Goal: Navigation & Orientation: Find specific page/section

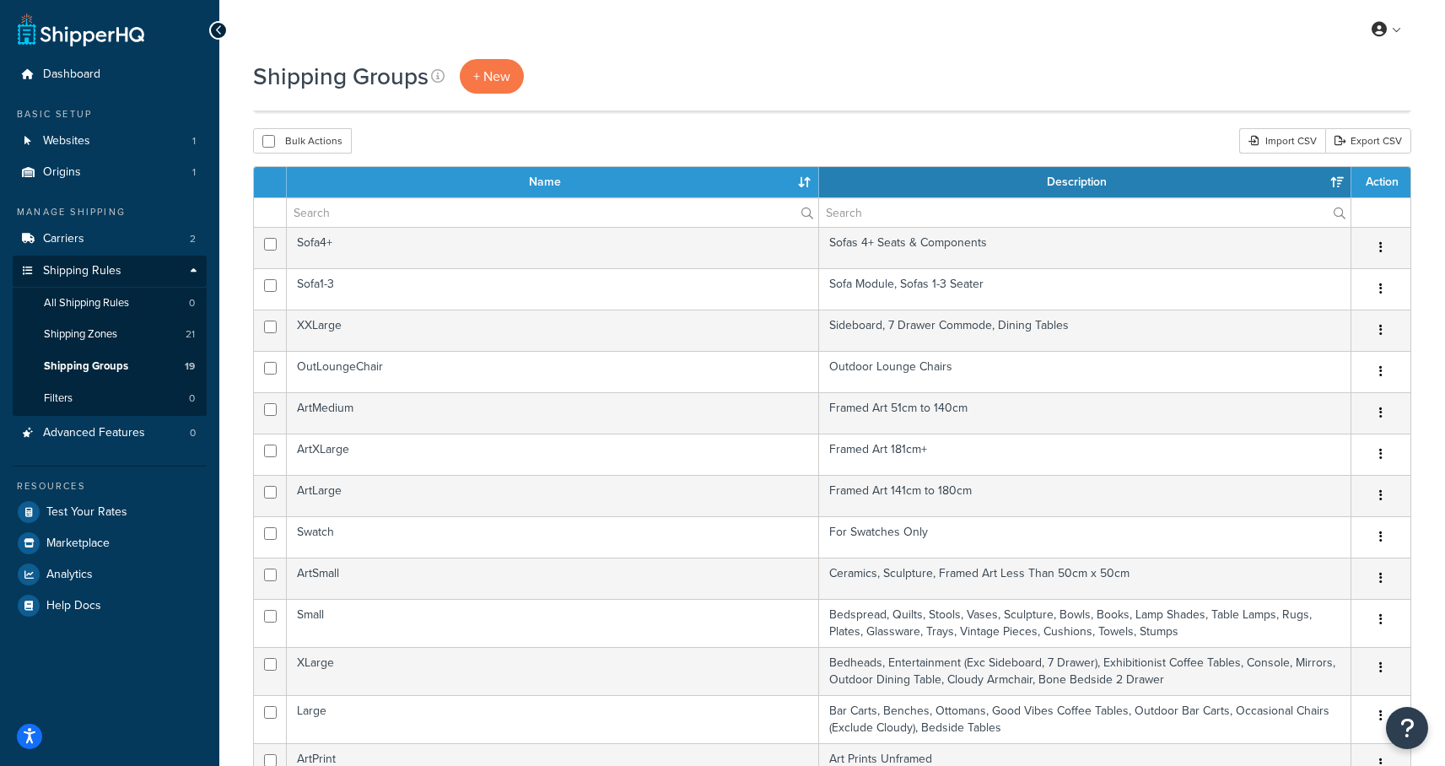
select select "15"
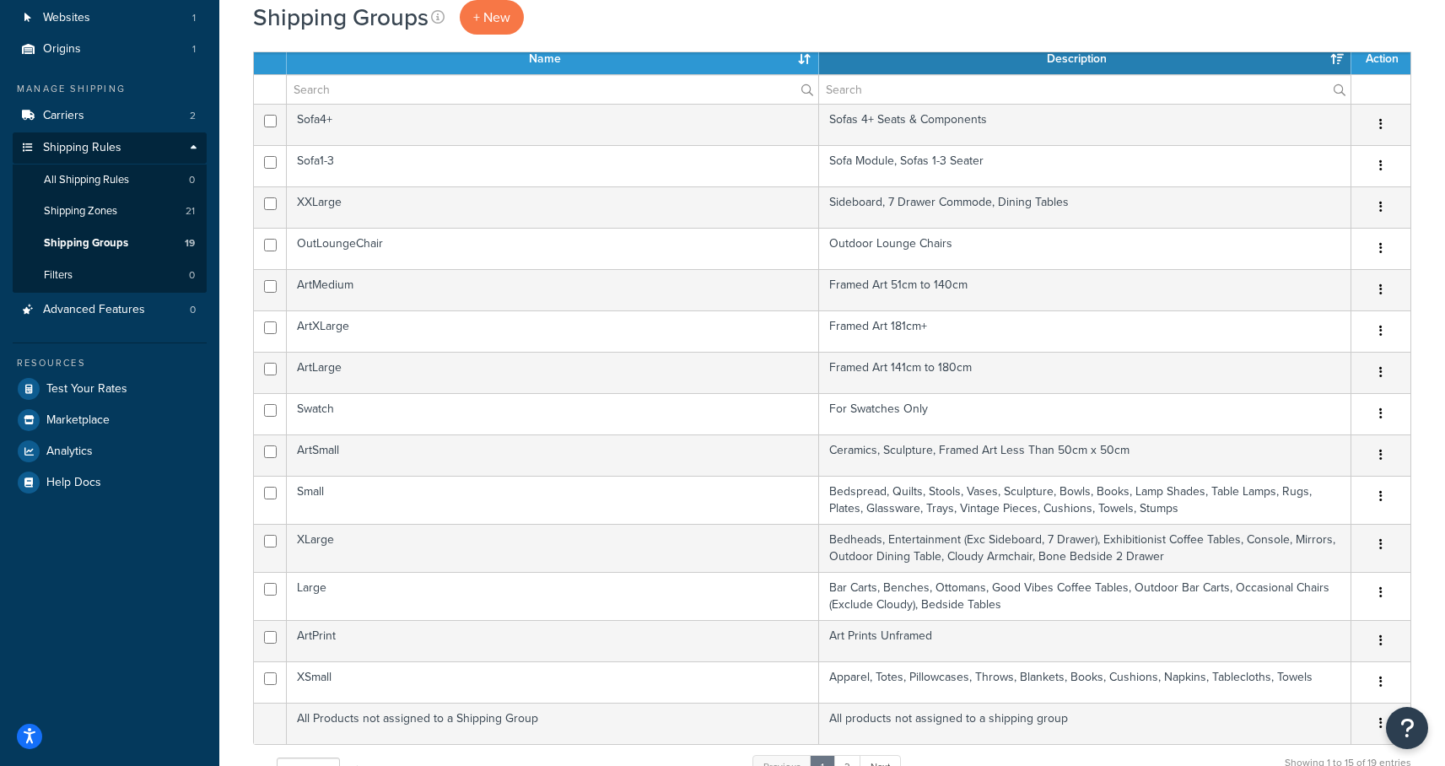
scroll to position [8, 0]
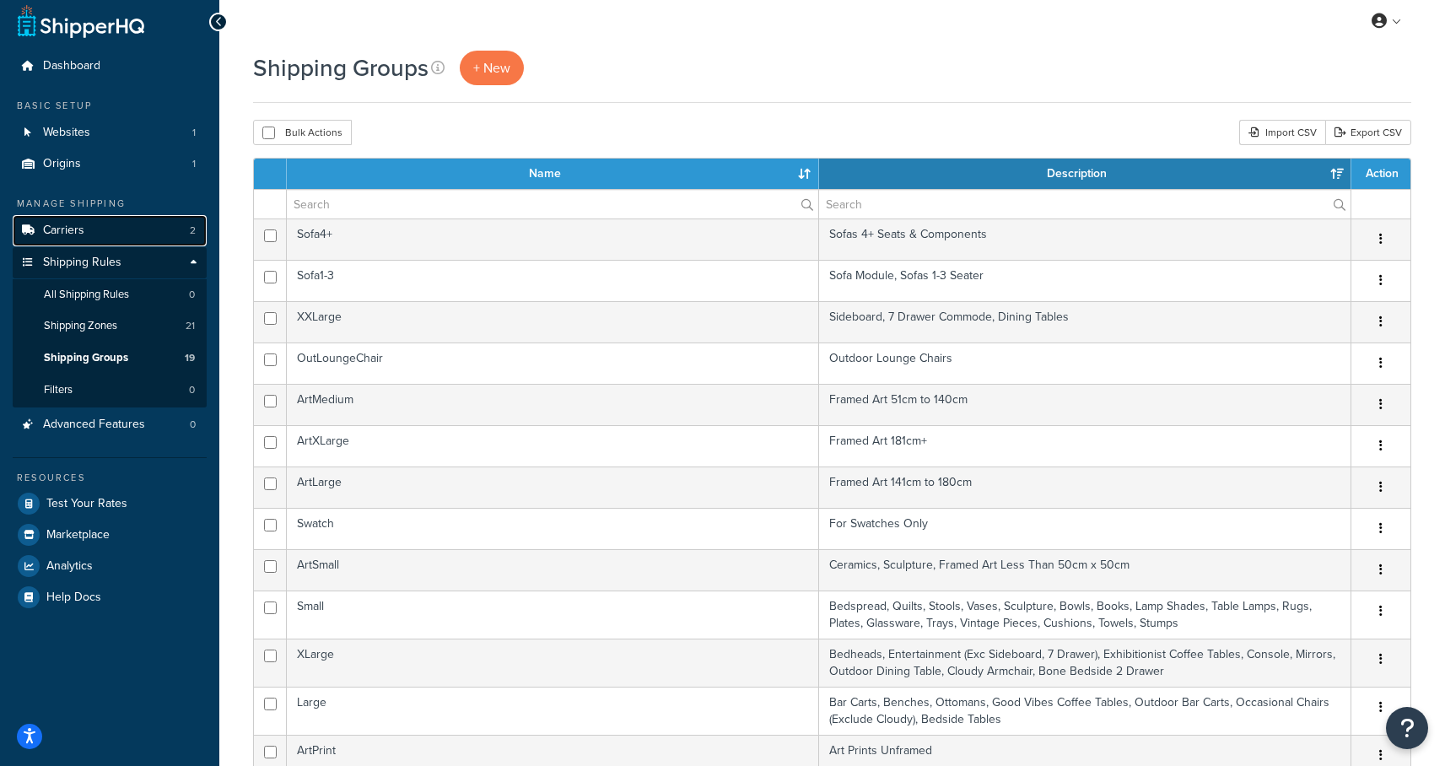
click at [100, 233] on link "Carriers 2" at bounding box center [110, 230] width 194 height 31
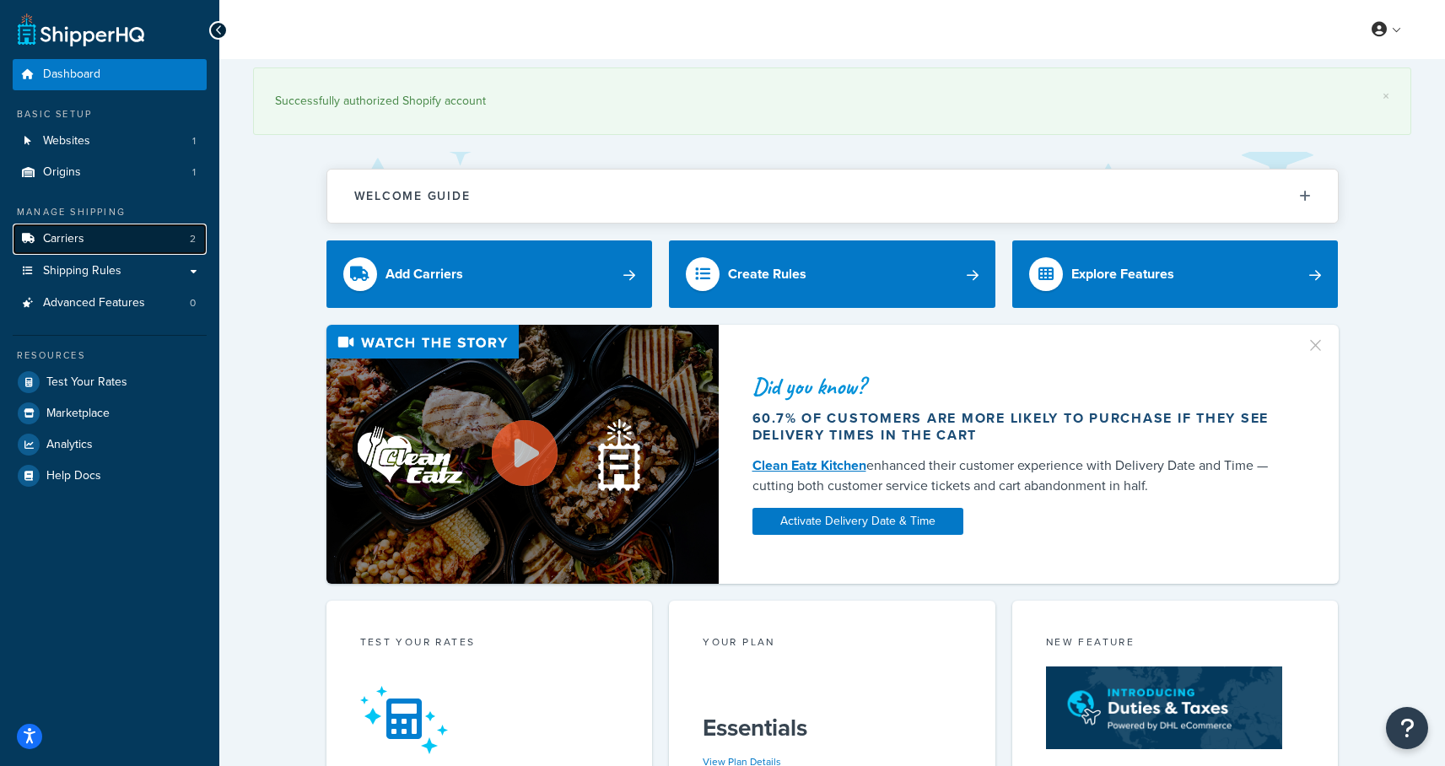
click at [87, 234] on link "Carriers 2" at bounding box center [110, 239] width 194 height 31
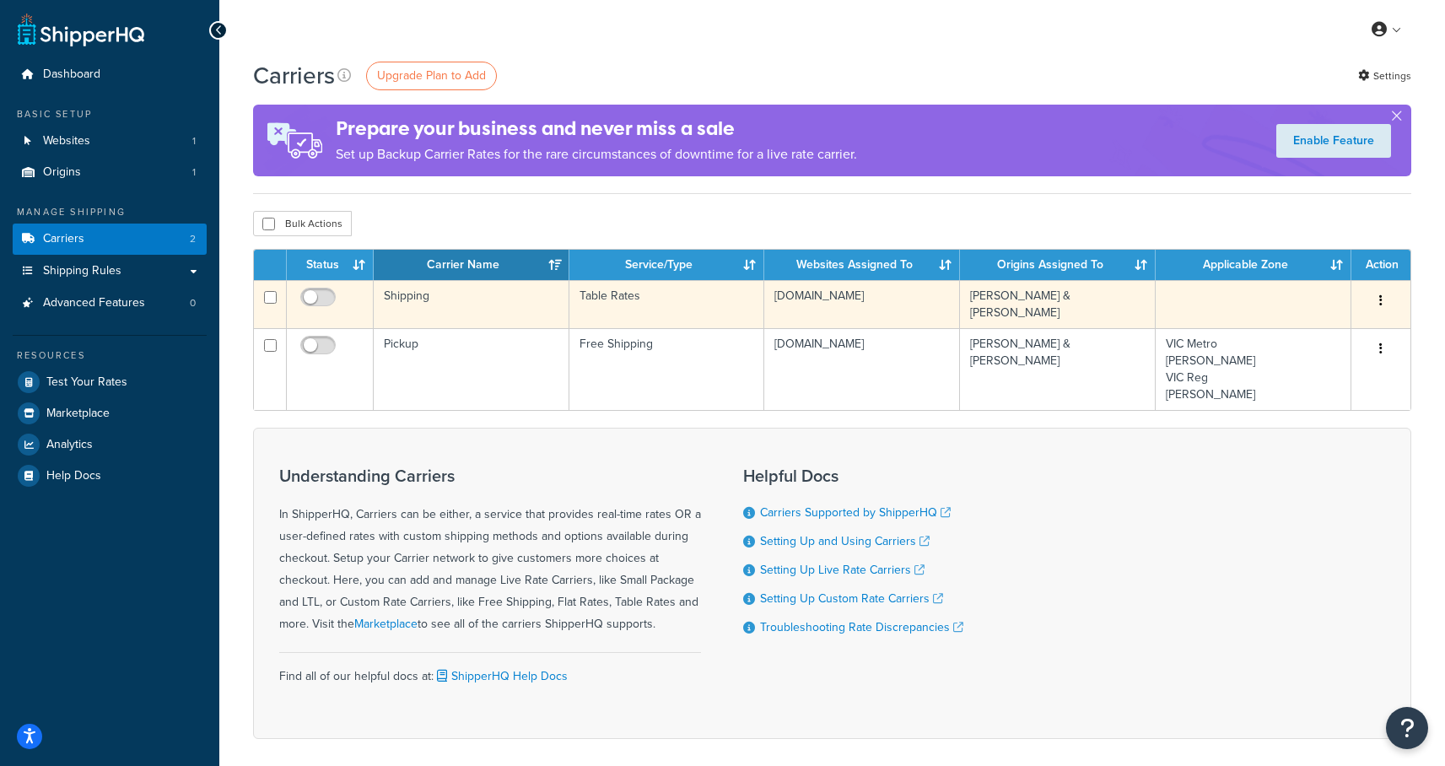
click at [410, 300] on td "Shipping" at bounding box center [472, 304] width 196 height 48
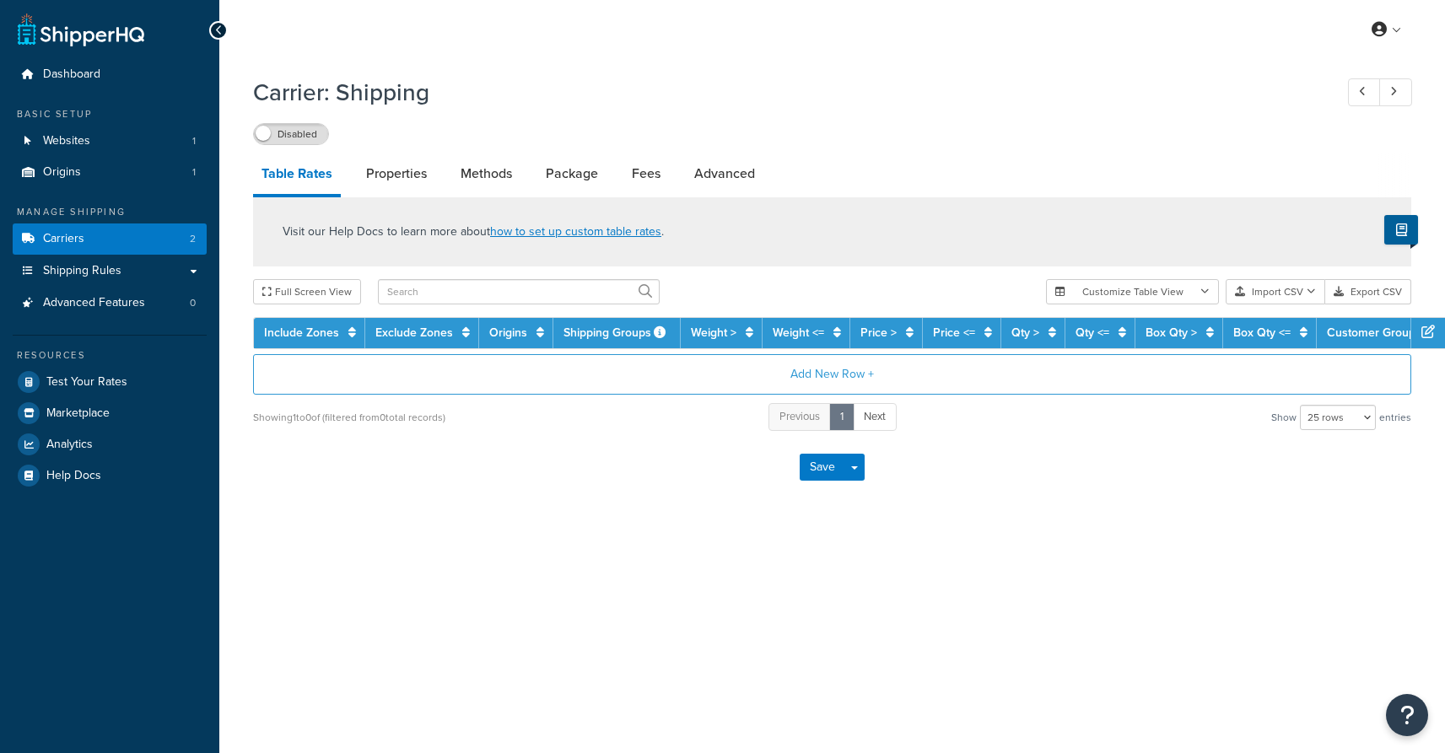
select select "25"
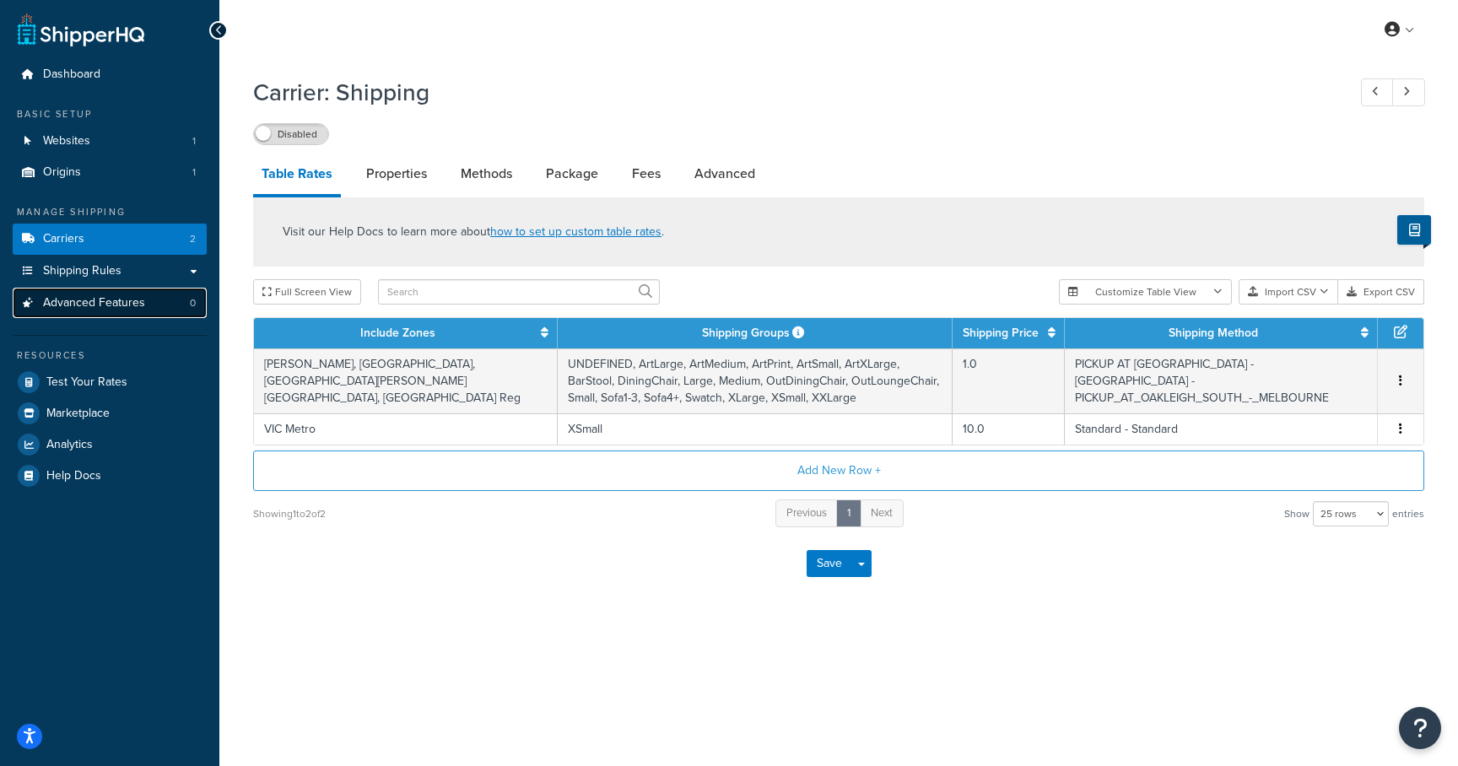
click at [71, 307] on span "Advanced Features" at bounding box center [94, 303] width 102 height 14
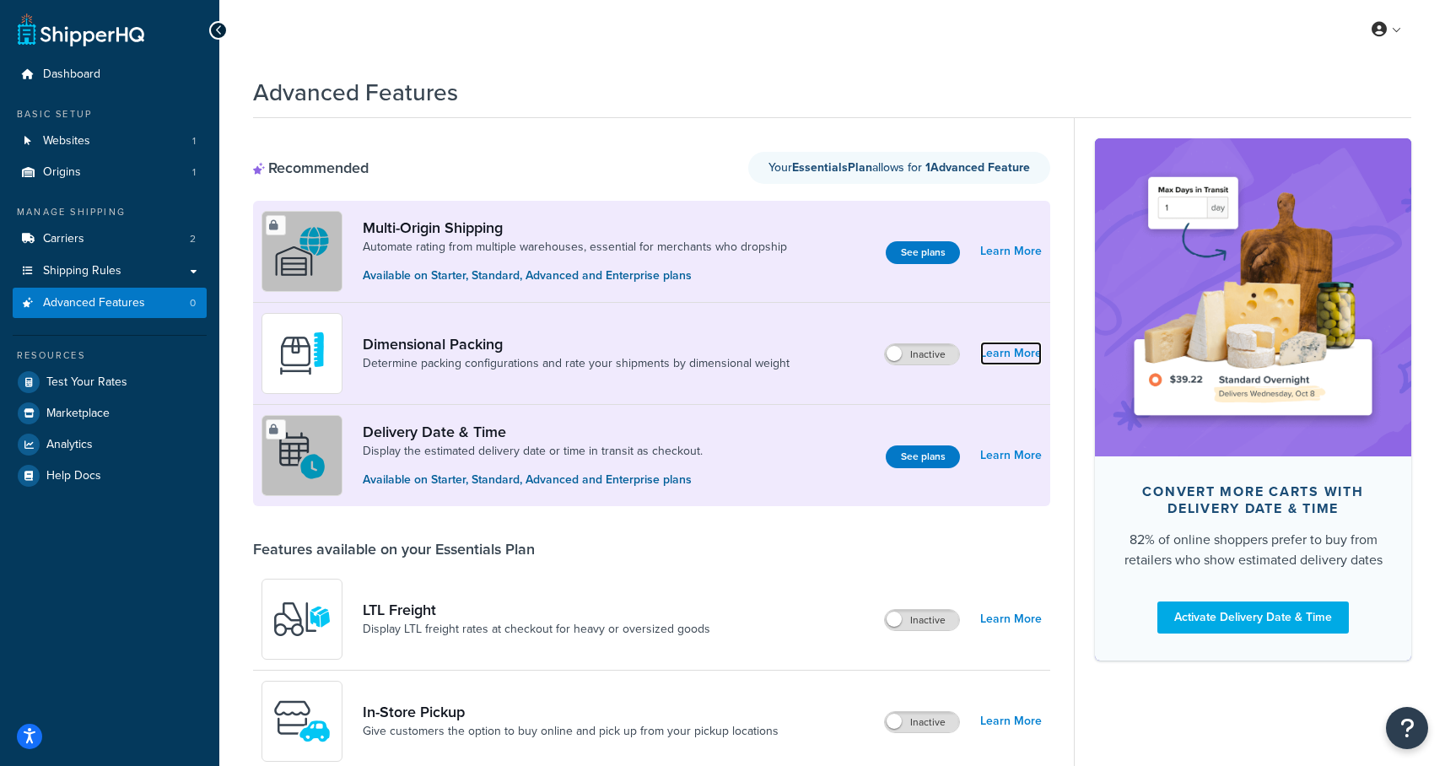
click at [1016, 357] on link "Learn More" at bounding box center [1011, 354] width 62 height 24
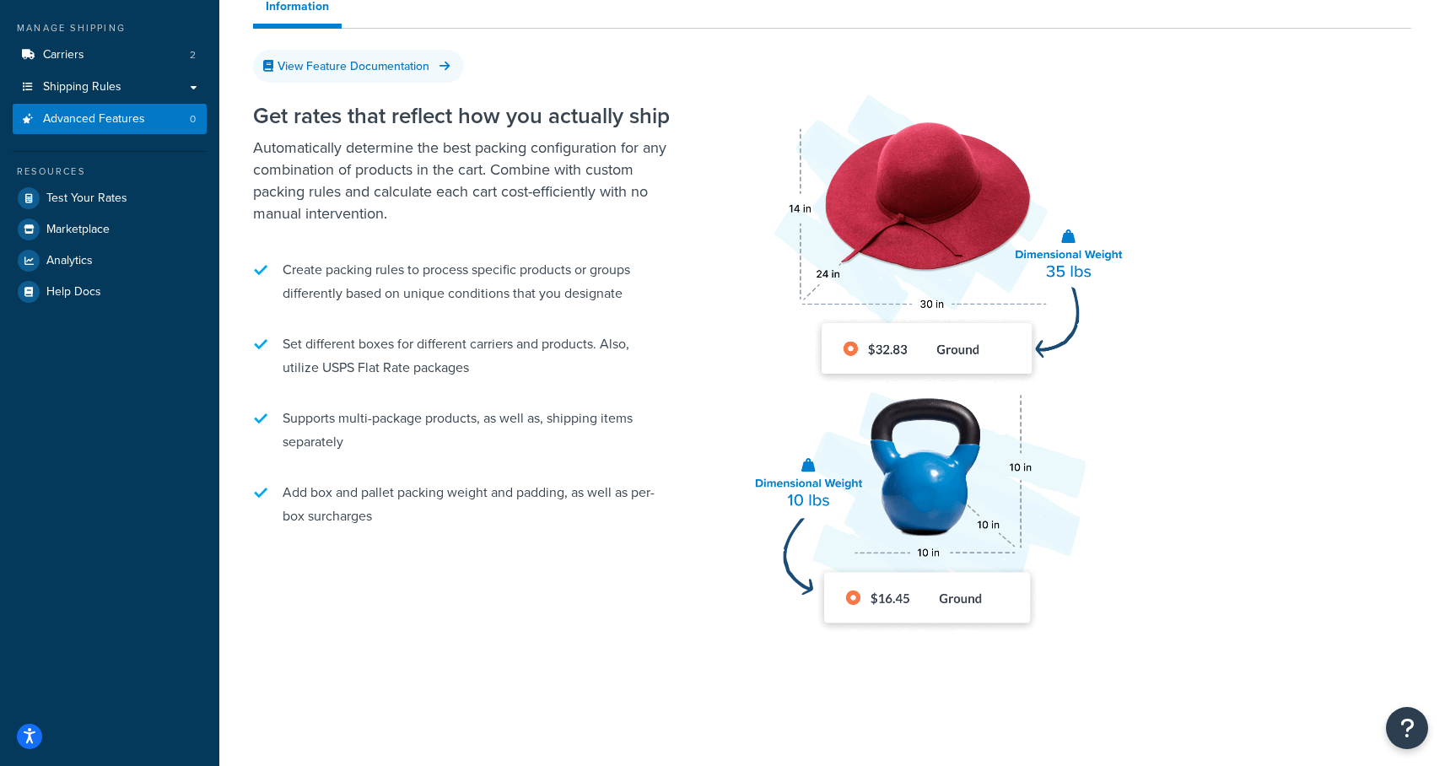
scroll to position [188, 0]
